Goal: Navigation & Orientation: Find specific page/section

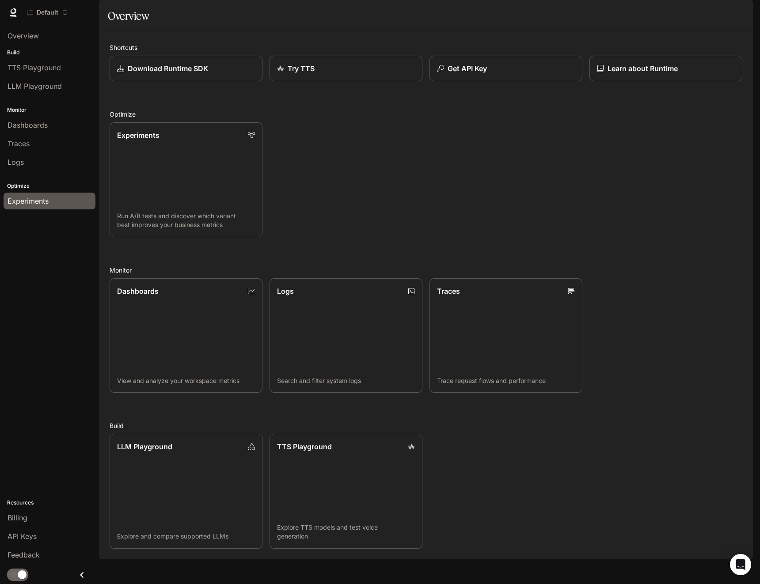
click at [55, 201] on div "Experiments" at bounding box center [50, 201] width 84 height 11
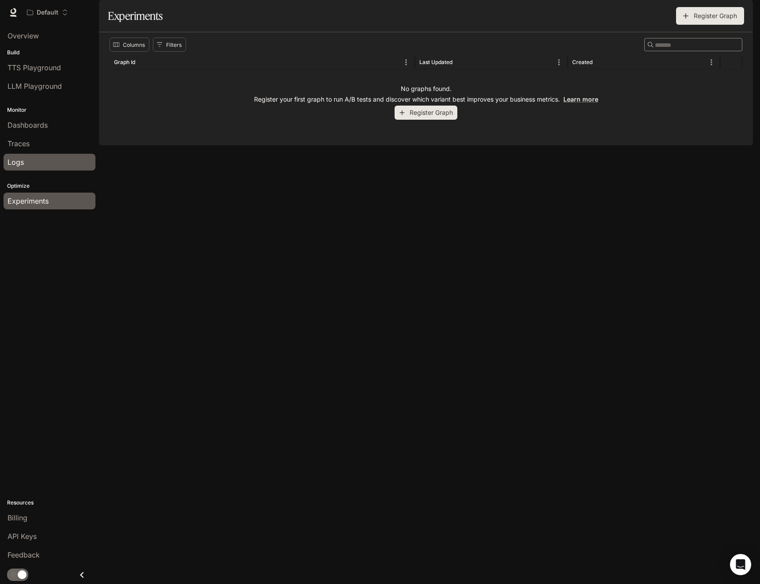
click at [51, 162] on div "Logs" at bounding box center [50, 162] width 84 height 11
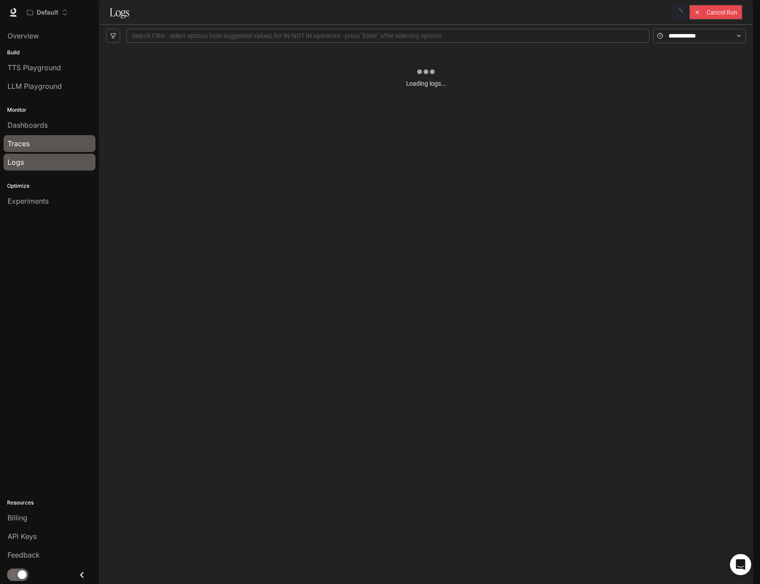
click at [54, 152] on link "Traces" at bounding box center [50, 143] width 92 height 17
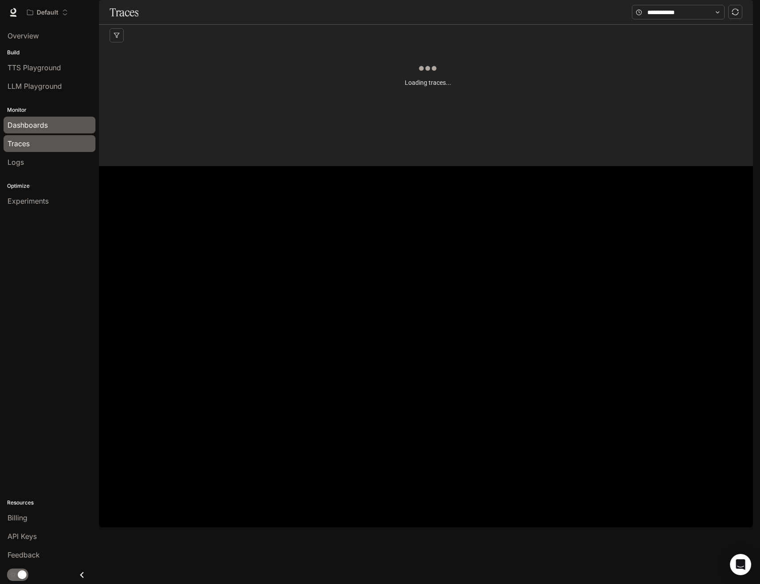
click at [60, 129] on div "Dashboards" at bounding box center [50, 125] width 84 height 11
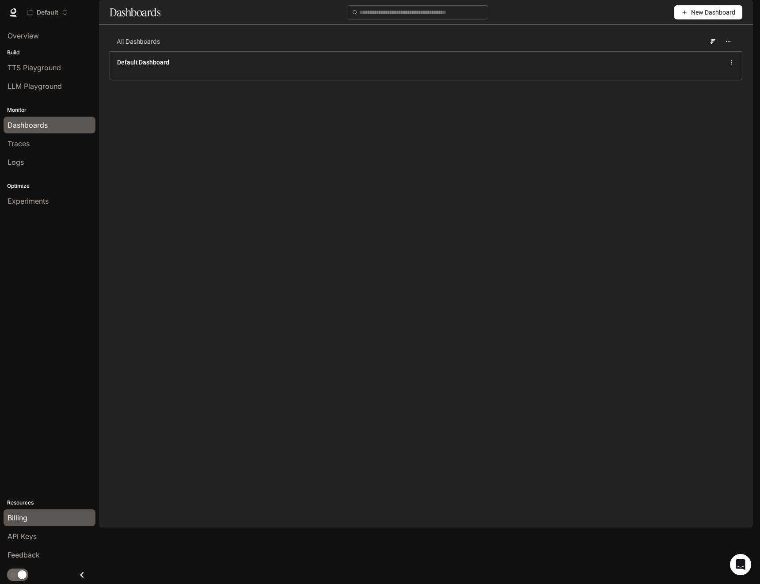
click at [38, 512] on div "Billing" at bounding box center [50, 517] width 84 height 11
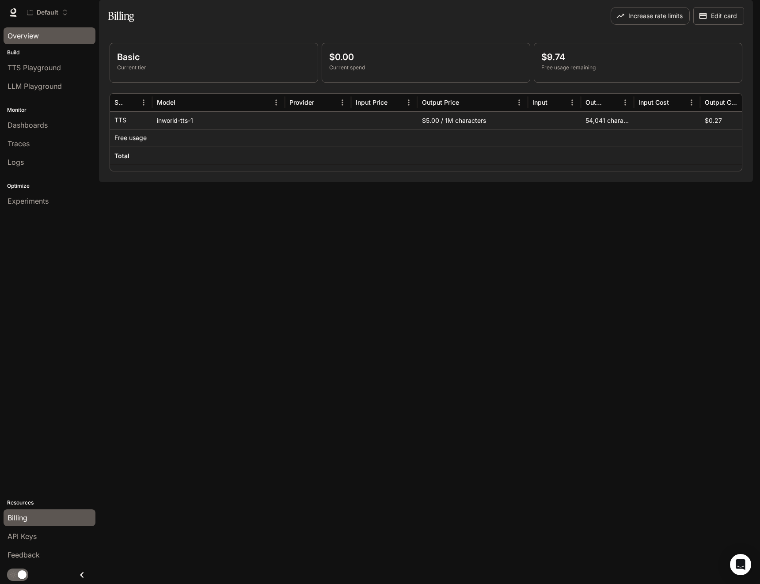
click at [17, 38] on span "Overview" at bounding box center [23, 35] width 31 height 11
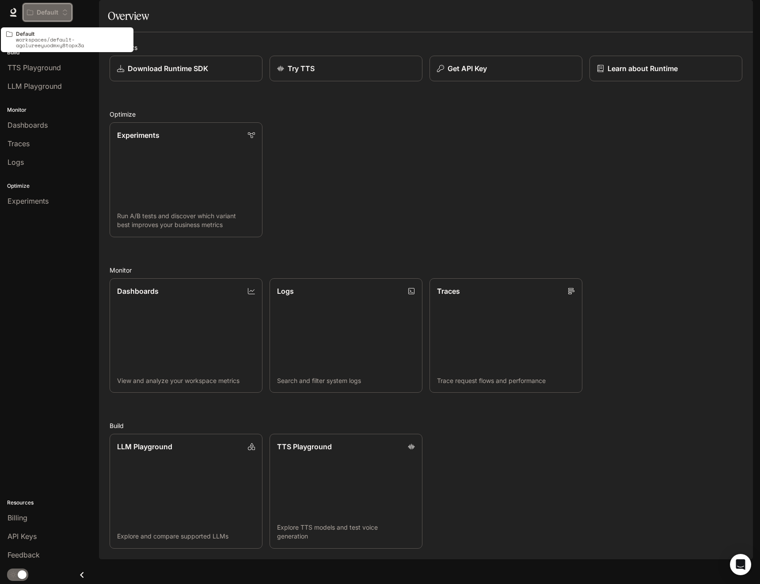
click at [57, 9] on p "Default" at bounding box center [48, 13] width 22 height 8
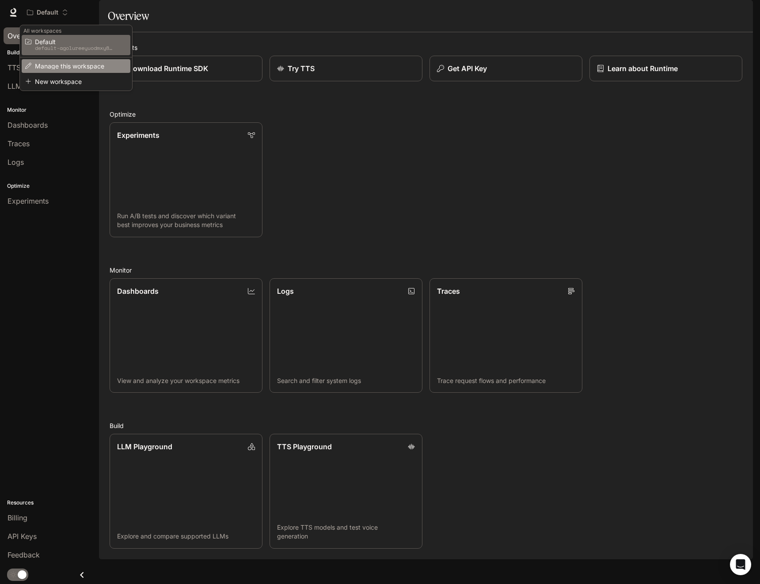
click at [60, 65] on span "Manage this workspace" at bounding box center [75, 66] width 80 height 7
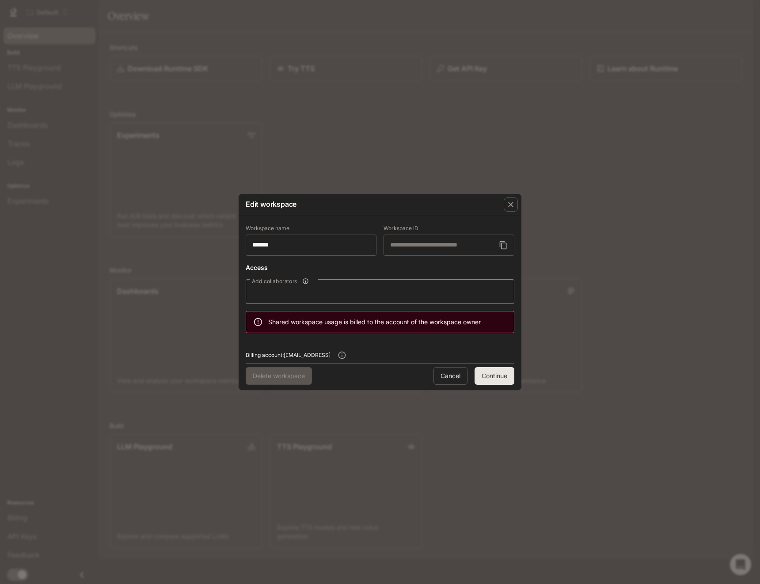
click at [496, 168] on div "**********" at bounding box center [380, 292] width 760 height 584
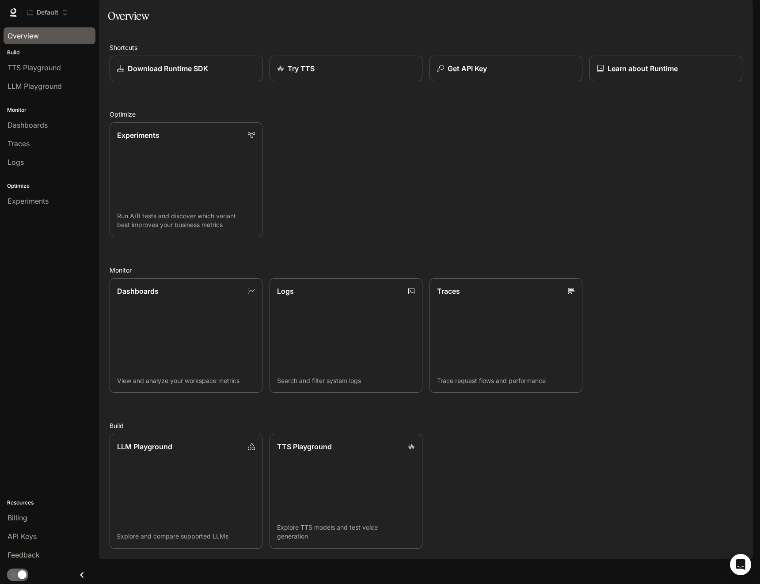
click at [494, 183] on div "Experiments Run A/B tests and discover which variant best improves your busines…" at bounding box center [422, 176] width 640 height 122
click at [446, 164] on div "Experiments Run A/B tests and discover which variant best improves your busines…" at bounding box center [422, 176] width 640 height 122
click at [543, 237] on div "Experiments Run A/B tests and discover which variant best improves your busines…" at bounding box center [422, 176] width 640 height 122
